Goal: Transaction & Acquisition: Book appointment/travel/reservation

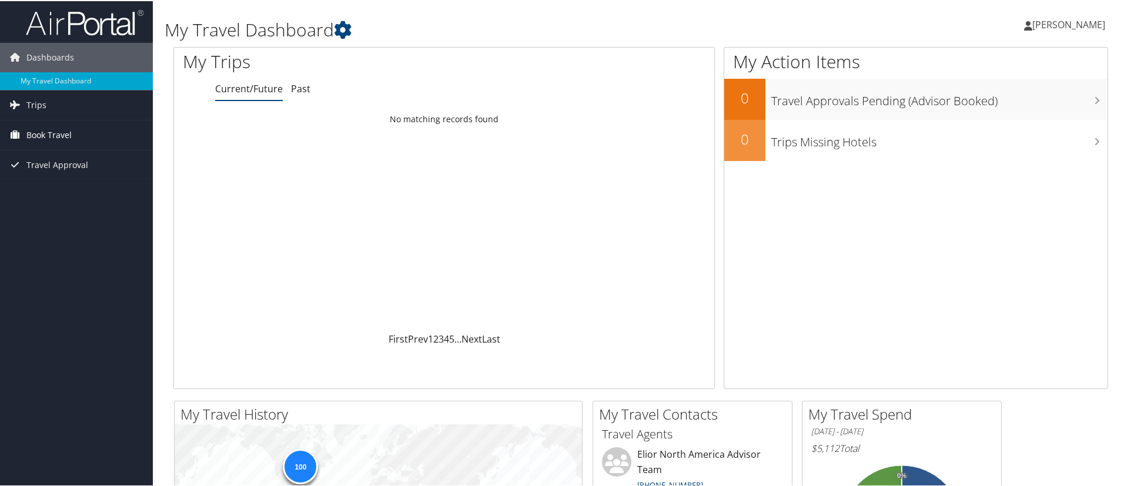
click at [50, 131] on span "Book Travel" at bounding box center [48, 133] width 45 height 29
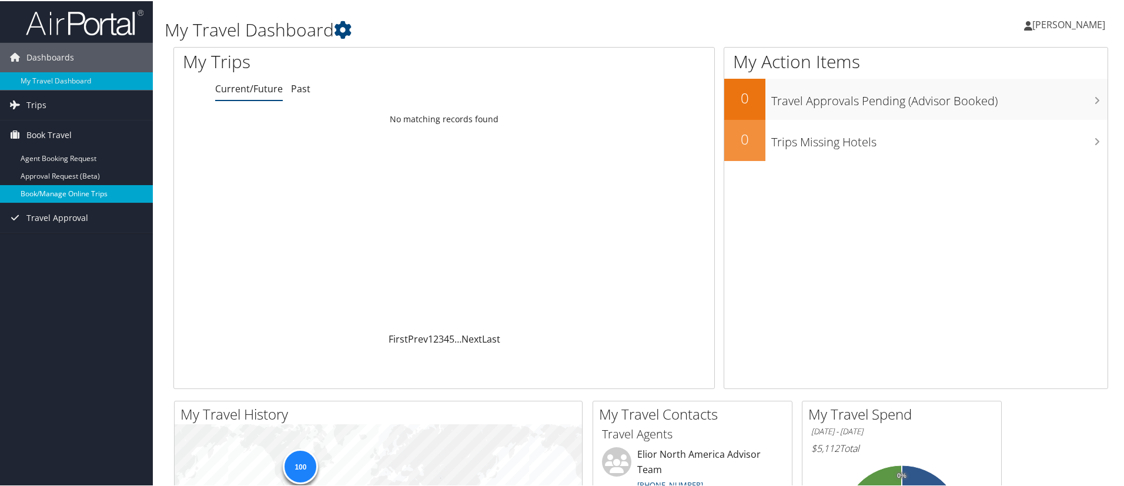
click at [75, 193] on link "Book/Manage Online Trips" at bounding box center [76, 193] width 153 height 18
